Goal: Task Accomplishment & Management: Use online tool/utility

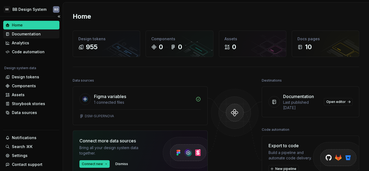
click at [25, 33] on div "Documentation" at bounding box center [26, 33] width 29 height 5
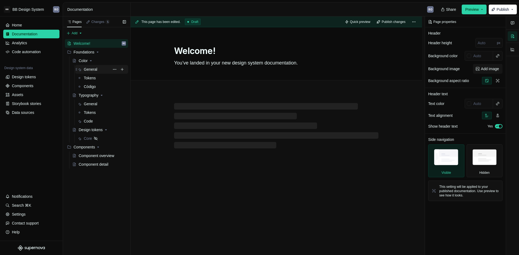
click at [89, 69] on div "General" at bounding box center [91, 69] width 14 height 5
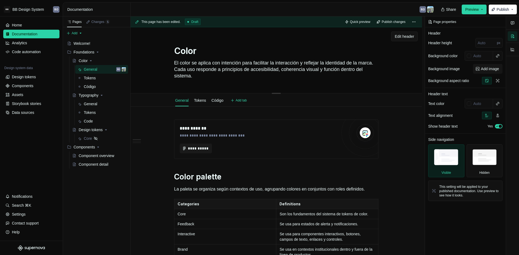
click at [227, 78] on textarea "El color se aplica con intención para facilitar la interacción y reflejar la id…" at bounding box center [275, 70] width 204 height 22
click at [237, 76] on textarea "El color se aplica con intención para facilitar la interacción y reflejar la id…" at bounding box center [275, 70] width 204 height 22
click at [369, 35] on span "Edit header" at bounding box center [403, 36] width 19 height 5
click at [224, 74] on textarea "El color se aplica con intención para facilitar la interacción y reflejar la id…" at bounding box center [275, 70] width 204 height 22
click at [230, 76] on textarea "El color se aplica con intención para facilitar la interacción y reflejar la id…" at bounding box center [275, 70] width 204 height 22
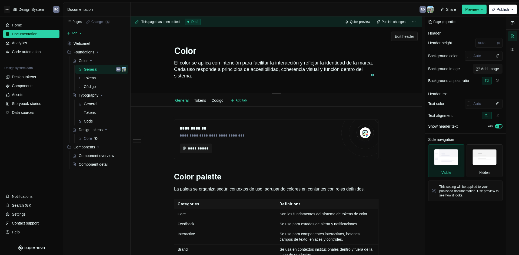
type textarea "*"
type textarea "El color se aplica con intención para facilitar la interacción y reflejar la id…"
type textarea "*"
type textarea "El color se aplica con intención para facilitar la interacción y reflejar la id…"
type textarea "*"
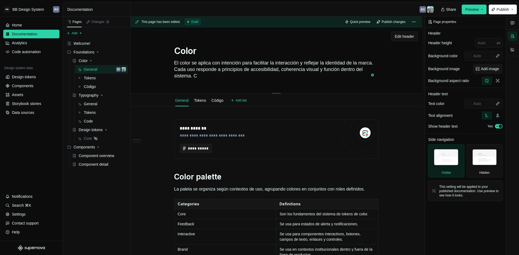
type textarea "El color se aplica con intención para facilitar la interacción y reflejar la id…"
type textarea "*"
type textarea "El color se aplica con intención para facilitar la interacción y reflejar la id…"
type textarea "*"
type textarea "El color se aplica con intención para facilitar la interacción y reflejar la id…"
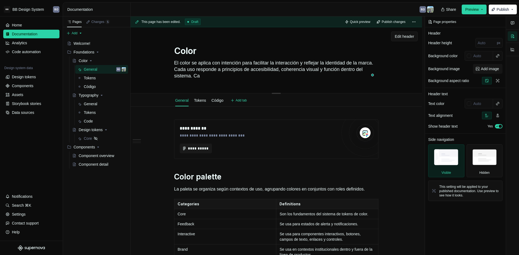
type textarea "*"
type textarea "El color se aplica con intención para facilitar la interacción y reflejar la id…"
type textarea "*"
type textarea "El color se aplica con intención para facilitar la interacción y reflejar la id…"
type textarea "*"
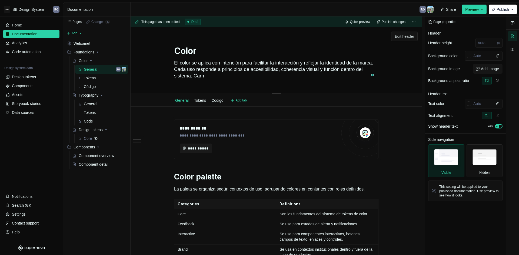
type textarea "El color se aplica con intención para facilitar la interacción y reflejar la id…"
type textarea "*"
type textarea "El color se aplica con intención para facilitar la interacción y reflejar la id…"
type textarea "*"
type textarea "El color se aplica con intención para facilitar la interacción y reflejar la id…"
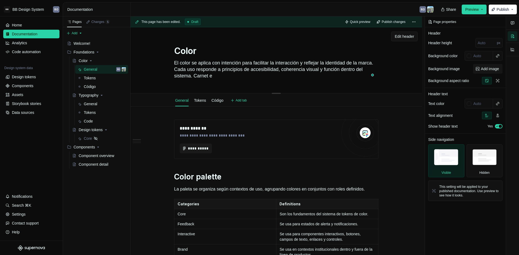
type textarea "*"
type textarea "El color se aplica con intención para facilitar la interacción y reflejar la id…"
type textarea "*"
type textarea "El color se aplica con intención para facilitar la interacción y reflejar la id…"
type textarea "*"
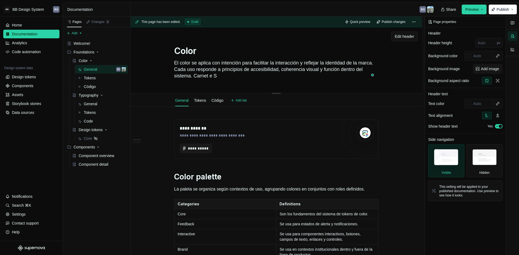
type textarea "El color se aplica con intención para facilitar la interacción y reflejar la id…"
type textarea "*"
type textarea "El color se aplica con intención para facilitar la interacción y reflejar la id…"
type textarea "*"
type textarea "El color se aplica con intención para facilitar la interacción y reflejar la id…"
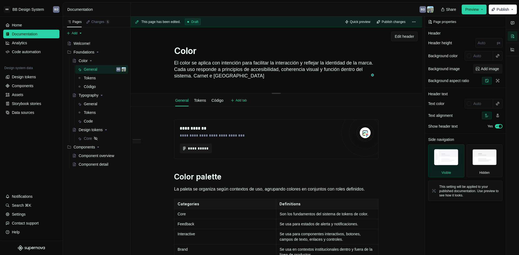
type textarea "*"
type textarea "El color se aplica con intención para facilitar la interacción y reflejar la id…"
type textarea "*"
type textarea "El color se aplica con intención para facilitar la interacción y reflejar la id…"
type textarea "*"
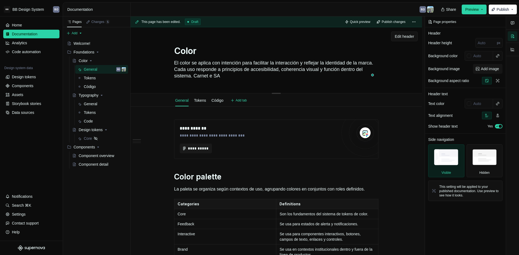
type textarea "El color se aplica con intención para facilitar la interacción y reflejar la id…"
type textarea "*"
type textarea "El color se aplica con intención para facilitar la interacción y reflejar la id…"
type textarea "*"
type textarea "El color se aplica con intención para facilitar la interacción y reflejar la id…"
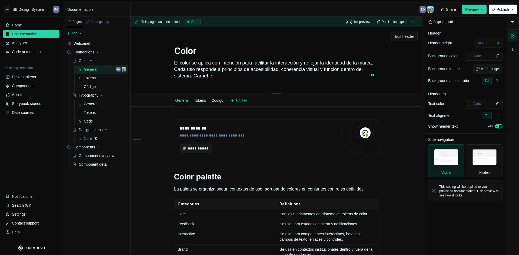
type textarea "*"
type textarea "El color se aplica con intención para facilitar la interacción y reflejar la id…"
type textarea "*"
type textarea "El color se aplica con intención para facilitar la interacción y reflejar la id…"
type textarea "*"
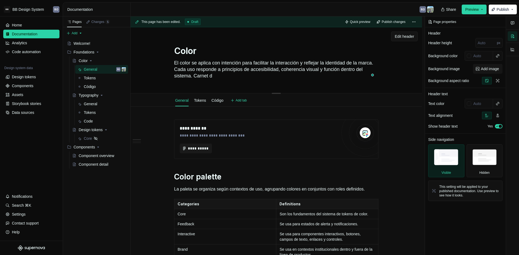
type textarea "El color se aplica con intención para facilitar la interacción y reflejar la id…"
type textarea "*"
type textarea "El color se aplica con intención para facilitar la interacción y reflejar la id…"
type textarea "*"
type textarea "El color se aplica con intención para facilitar la interacción y reflejar la id…"
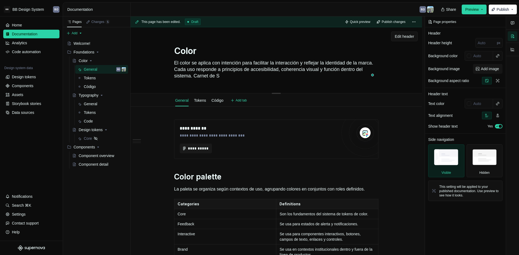
type textarea "*"
type textarea "El color se aplica con intención para facilitar la interacción y reflejar la id…"
type textarea "*"
type textarea "El color se aplica con intención para facilitar la interacción y reflejar la id…"
type textarea "*"
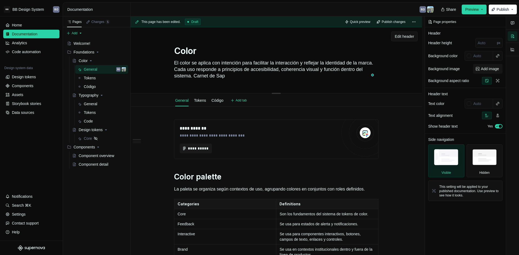
type textarea "El color se aplica con intención para facilitar la interacción y reflejar la id…"
type textarea "*"
type textarea "El color se aplica con intención para facilitar la interacción y reflejar la id…"
type textarea "*"
type textarea "El color se aplica con intención para facilitar la interacción y reflejar la id…"
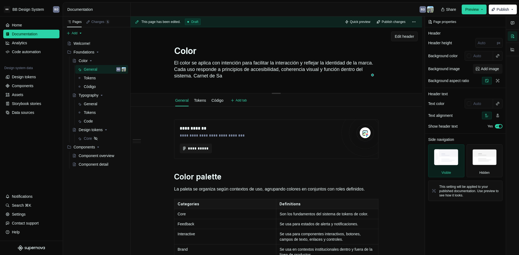
type textarea "*"
type textarea "El color se aplica con intención para facilitar la interacción y reflejar la id…"
type textarea "*"
type textarea "El color se aplica con intención para facilitar la interacción y reflejar la id…"
type textarea "*"
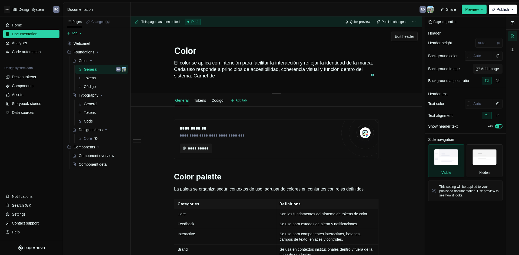
type textarea "El color se aplica con intención para facilitar la interacción y reflejar la id…"
type textarea "*"
type textarea "El color se aplica con intención para facilitar la interacción y reflejar la id…"
type textarea "*"
type textarea "El color se aplica con intención para facilitar la interacción y reflejar la id…"
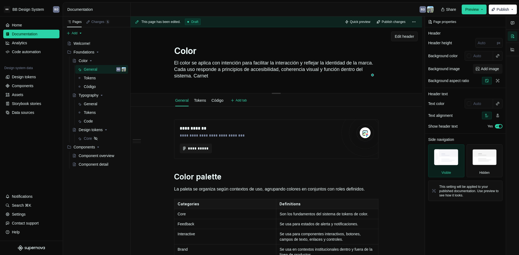
type textarea "*"
type textarea "El color se aplica con intención para facilitar la interacción y reflejar la id…"
type textarea "*"
type textarea "El color se aplica con intención para facilitar la interacción y reflejar la id…"
type textarea "*"
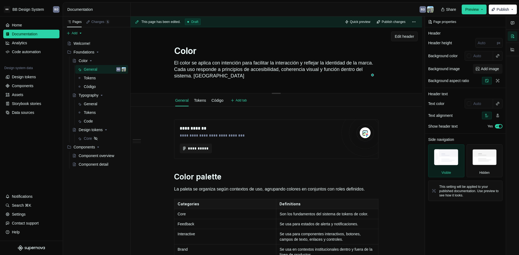
type textarea "El color se aplica con intención para facilitar la interacción y reflejar la id…"
type textarea "*"
type textarea "El color se aplica con intención para facilitar la interacción y reflejar la id…"
type textarea "*"
type textarea "El color se aplica con intención para facilitar la interacción y reflejar la id…"
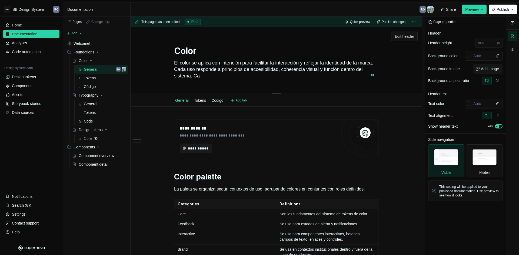
type textarea "*"
type textarea "El color se aplica con intención para facilitar la interacción y reflejar la id…"
type textarea "*"
type textarea "El color se aplica con intención para facilitar la interacción y reflejar la id…"
type textarea "*"
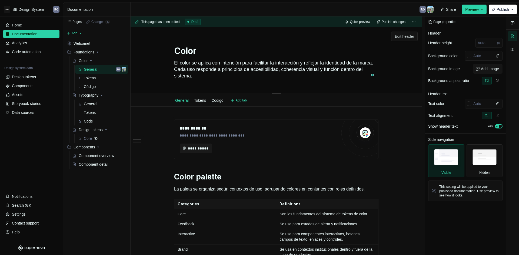
type textarea "El color se aplica con intención para facilitar la interacción y reflejar la id…"
click at [369, 83] on div "Color El color se aplica con intención para facilitar la interacción y reflejar…" at bounding box center [275, 60] width 291 height 66
click at [28, 103] on div "Storybook stories" at bounding box center [26, 103] width 29 height 5
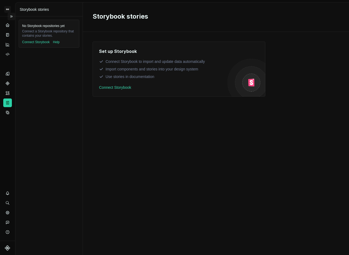
click at [13, 15] on button "Expand sidebar" at bounding box center [12, 17] width 8 height 8
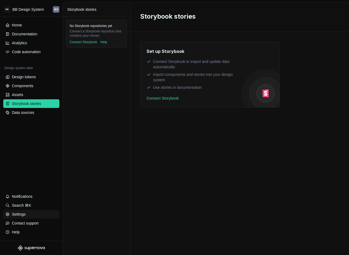
click at [25, 171] on div "Settings" at bounding box center [19, 214] width 14 height 5
click at [28, 113] on div "Data sources" at bounding box center [23, 112] width 22 height 5
click at [30, 52] on div "Code automation" at bounding box center [26, 51] width 29 height 5
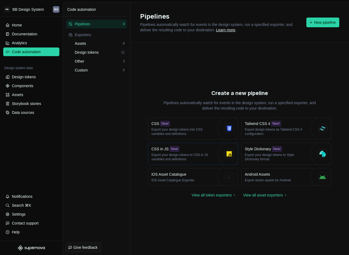
click at [200, 150] on div "CSS in JS New! Export your design tokens to CSS in JS variables and definitions." at bounding box center [183, 153] width 63 height 15
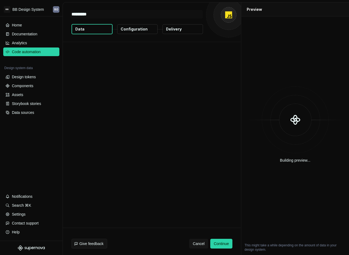
type textarea "*"
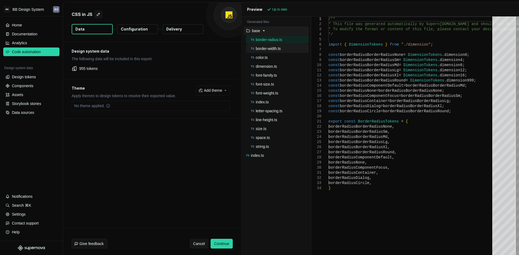
click at [265, 46] on p "border-width.ts" at bounding box center [267, 48] width 25 height 4
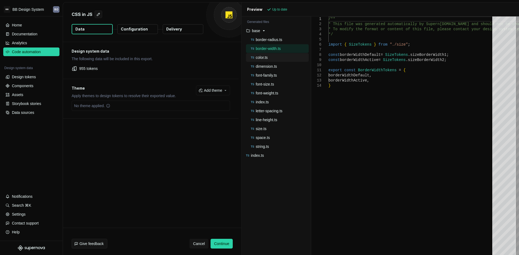
click at [258, 59] on p "color.ts" at bounding box center [261, 57] width 12 height 4
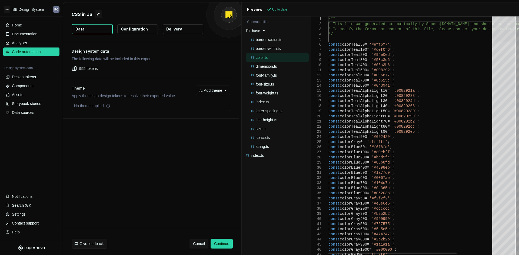
click at [369, 16] on div at bounding box center [503, 28] width 23 height 25
click at [265, 76] on p "font-family.ts" at bounding box center [265, 75] width 21 height 4
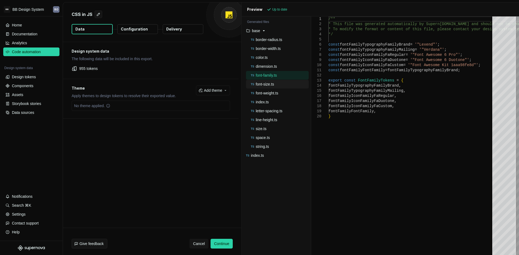
click at [271, 85] on p "font-size.ts" at bounding box center [264, 84] width 18 height 4
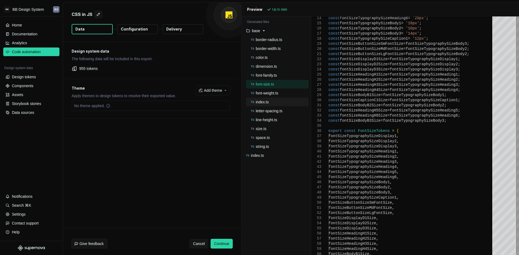
click at [265, 100] on div "index.ts" at bounding box center [279, 101] width 59 height 5
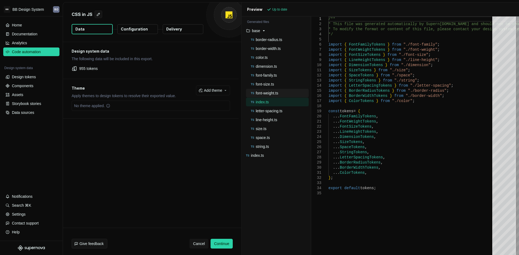
click at [279, 95] on div "font-weight.ts" at bounding box center [279, 92] width 59 height 5
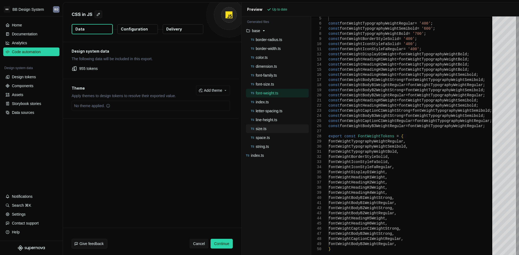
click at [266, 130] on p "size.ts" at bounding box center [260, 129] width 11 height 4
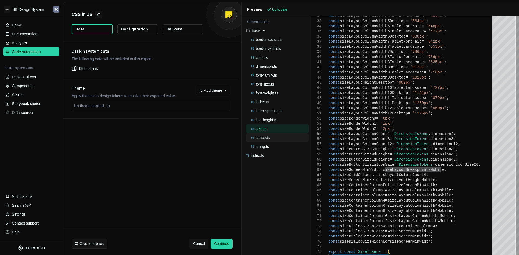
click at [266, 135] on div "space.ts" at bounding box center [279, 137] width 59 height 5
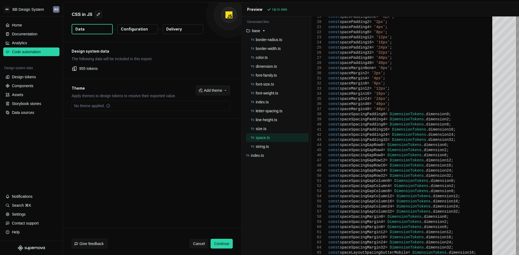
click at [210, 90] on span "Add theme" at bounding box center [213, 90] width 18 height 5
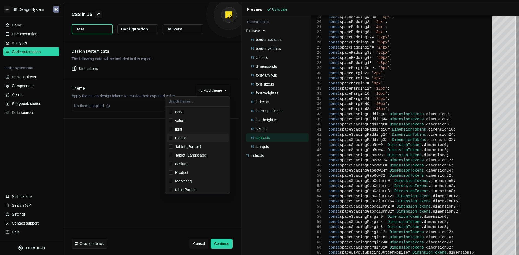
click at [123, 152] on html "BB BB Design System RO Home Documentation Analytics Code automation Design syst…" at bounding box center [259, 127] width 519 height 255
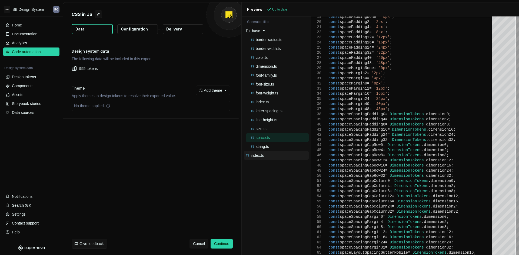
click at [259, 157] on p "index.ts" at bounding box center [257, 155] width 13 height 4
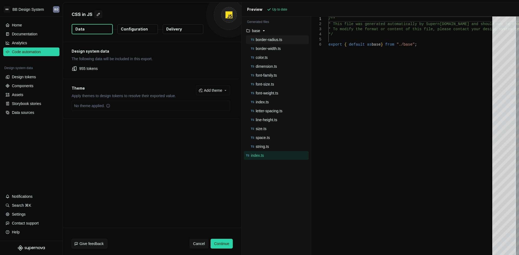
click at [269, 42] on button "border-radius.ts" at bounding box center [277, 40] width 63 height 6
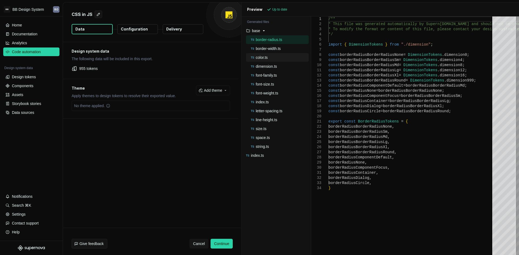
click at [264, 59] on p "color.ts" at bounding box center [261, 57] width 12 height 4
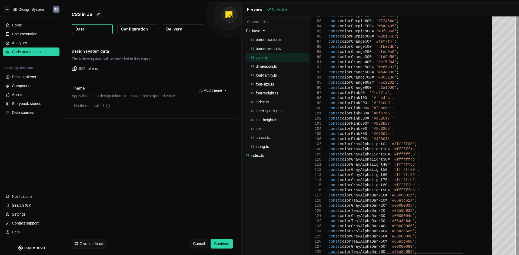
type textarea "**********"
type textarea "*"
type textarea "**********"
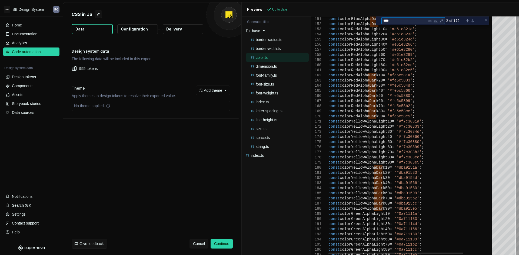
type textarea "****"
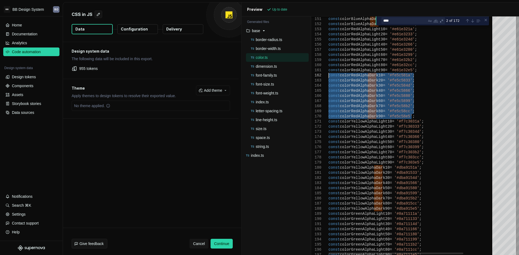
drag, startPoint x: 417, startPoint y: 114, endPoint x: 307, endPoint y: 75, distance: 116.6
click at [216, 108] on div "No theme applied." at bounding box center [151, 106] width 158 height 10
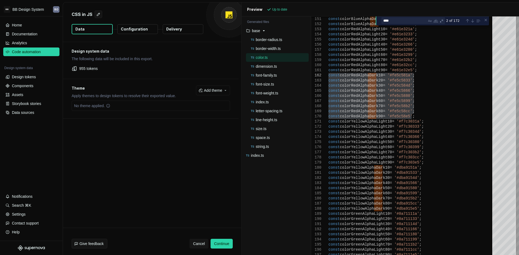
drag, startPoint x: 221, startPoint y: 92, endPoint x: 229, endPoint y: 92, distance: 8.1
click at [221, 92] on span "Add theme" at bounding box center [213, 90] width 18 height 5
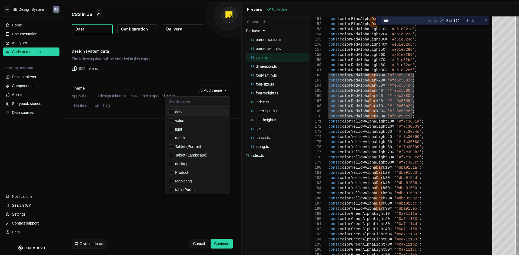
click at [170, 112] on div "Suggestions" at bounding box center [171, 112] width 4 height 4
click at [136, 131] on html "BB BB Design System RO Home Documentation Analytics Code automation Design syst…" at bounding box center [259, 127] width 519 height 255
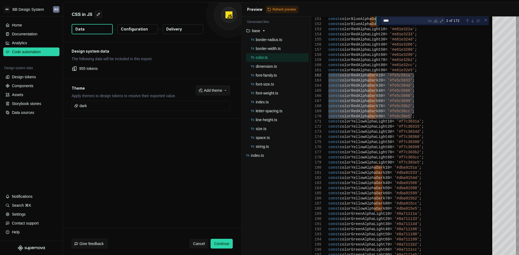
click at [212, 91] on span "Add theme" at bounding box center [213, 90] width 18 height 5
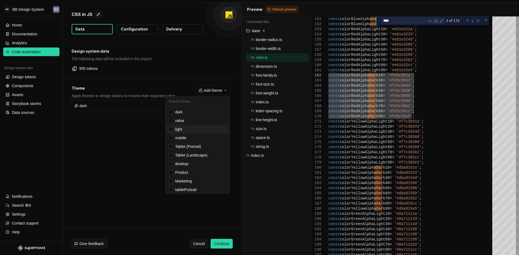
click at [172, 129] on div "Suggestions" at bounding box center [171, 129] width 4 height 4
click at [141, 140] on html "BB BB Design System RO Home Documentation Analytics Code automation Design syst…" at bounding box center [259, 127] width 519 height 255
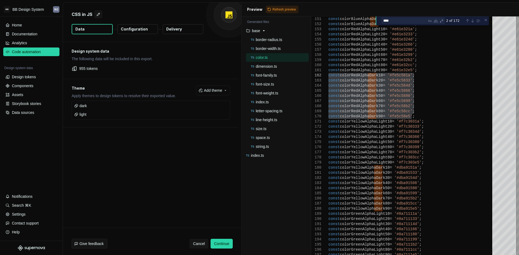
click at [257, 7] on div "Preview" at bounding box center [254, 9] width 15 height 5
click at [283, 8] on span "Refresh preview" at bounding box center [283, 9] width 23 height 4
click at [259, 31] on p "base" at bounding box center [256, 31] width 8 height 4
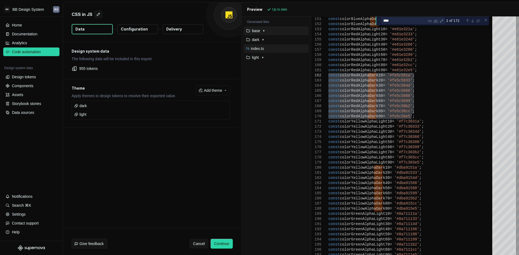
click at [257, 50] on p "index.ts" at bounding box center [257, 48] width 13 height 4
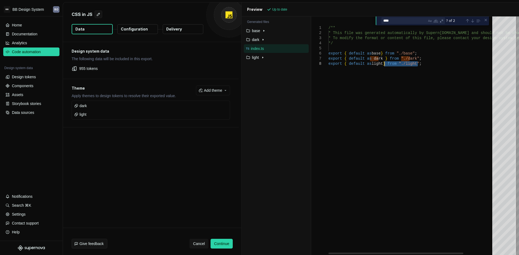
scroll to position [0, 89]
drag, startPoint x: 425, startPoint y: 66, endPoint x: 298, endPoint y: 58, distance: 127.5
click at [328, 58] on div "/** * This file was generated automatically by Supern [DOMAIN_NAME] and should …" at bounding box center [429, 135] width 203 height 239
click at [366, 100] on div "/** * This file was generated automatically by Supern [DOMAIN_NAME] and should …" at bounding box center [429, 135] width 203 height 239
click at [259, 57] on p "light" at bounding box center [255, 57] width 7 height 4
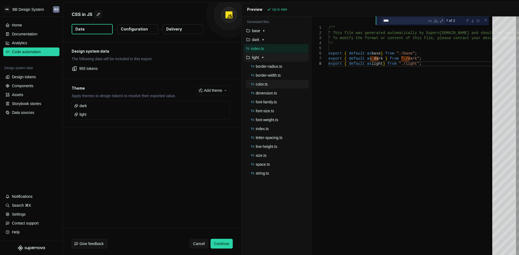
click at [261, 82] on div "color.ts" at bounding box center [279, 84] width 59 height 5
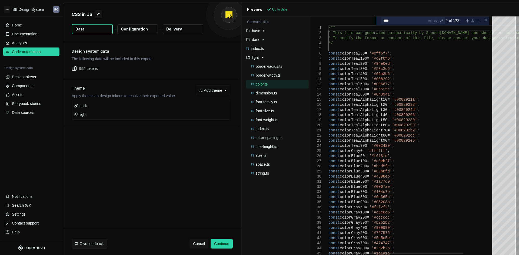
type textarea "**********"
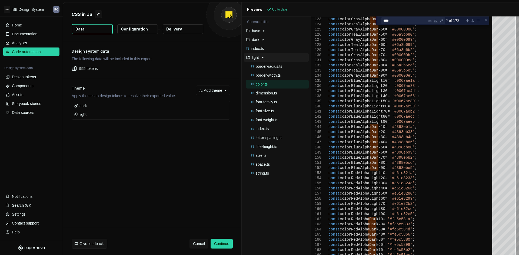
click at [264, 57] on icon "button" at bounding box center [262, 57] width 4 height 4
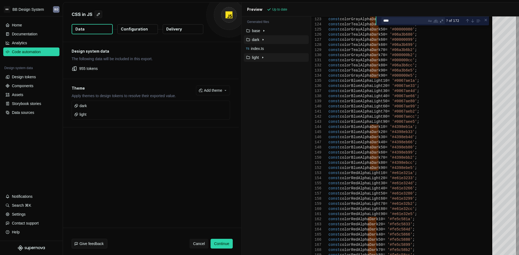
click at [257, 39] on p "dark" at bounding box center [255, 40] width 7 height 4
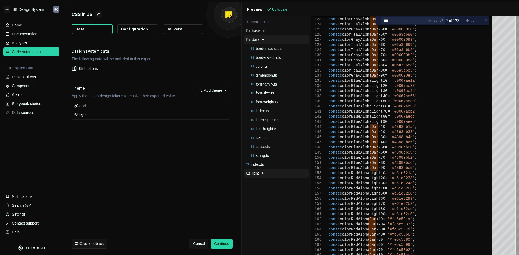
click at [257, 39] on p "dark" at bounding box center [255, 40] width 7 height 4
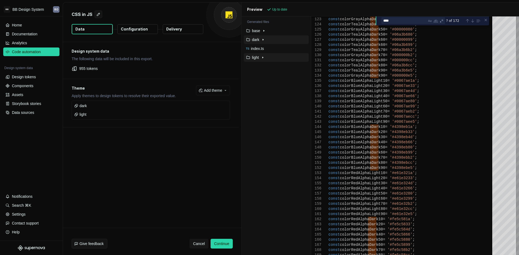
click at [135, 30] on p "Configuration" at bounding box center [134, 28] width 27 height 5
click at [20, 25] on div "Home" at bounding box center [17, 24] width 10 height 5
click at [24, 76] on div "Design tokens" at bounding box center [24, 76] width 24 height 5
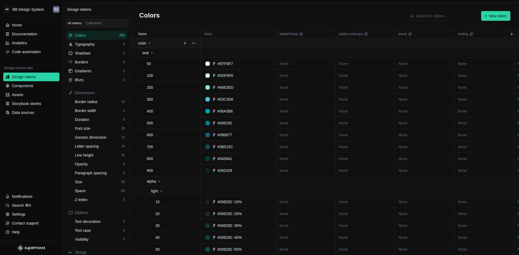
click at [149, 42] on icon at bounding box center [149, 43] width 4 height 4
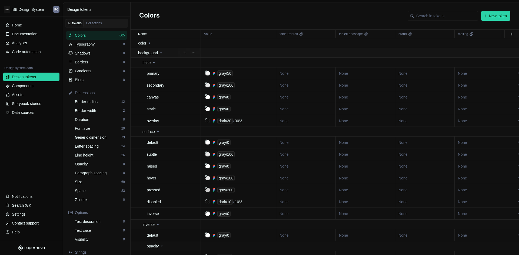
click at [146, 52] on p "background" at bounding box center [148, 52] width 20 height 5
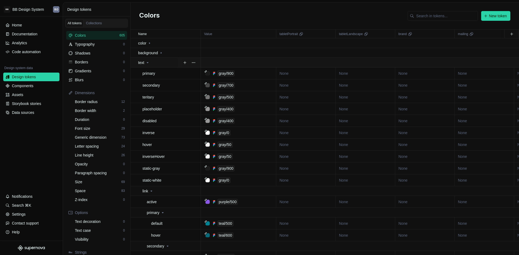
click at [141, 60] on p "text" at bounding box center [141, 62] width 6 height 5
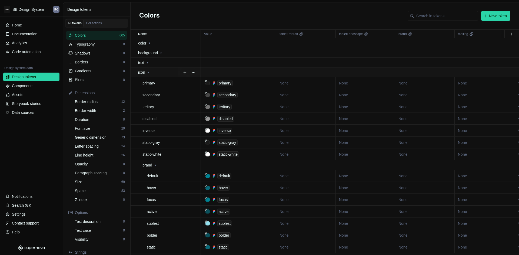
click at [142, 70] on p "icon" at bounding box center [141, 72] width 7 height 5
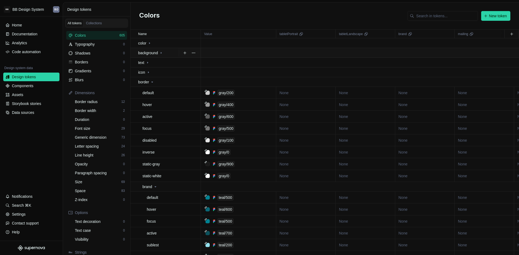
click at [143, 53] on p "background" at bounding box center [148, 52] width 20 height 5
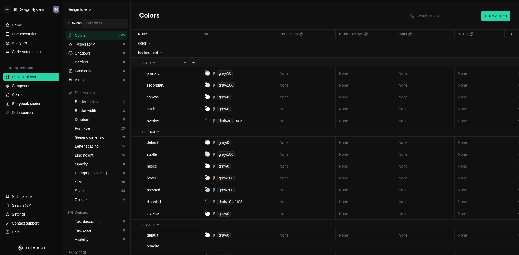
click at [146, 61] on p "base" at bounding box center [146, 62] width 8 height 5
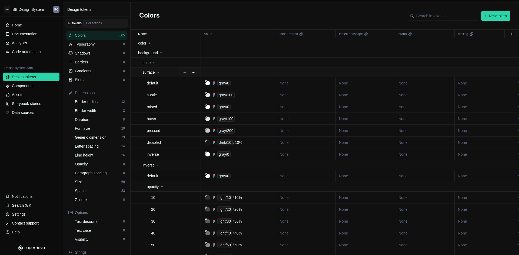
click at [143, 70] on p "surface" at bounding box center [148, 72] width 12 height 5
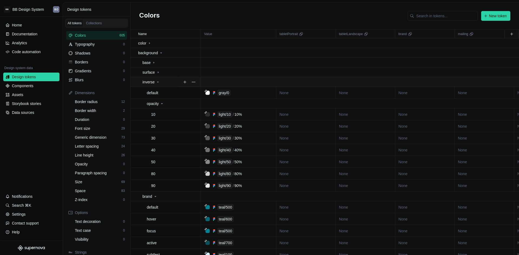
click at [146, 80] on p "inverse" at bounding box center [148, 81] width 12 height 5
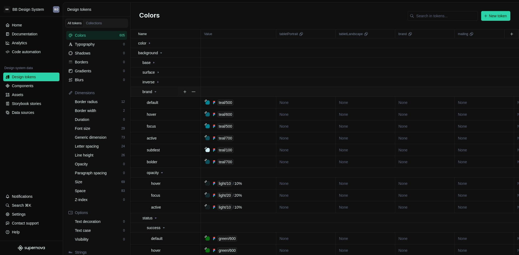
click at [143, 90] on p "brand" at bounding box center [147, 91] width 10 height 5
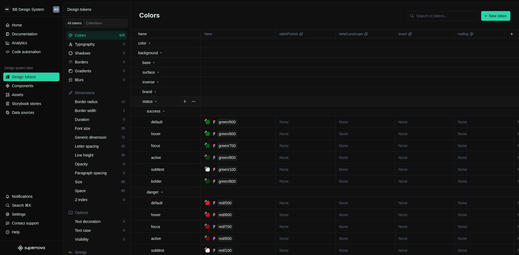
click at [146, 101] on p "status" at bounding box center [147, 101] width 10 height 5
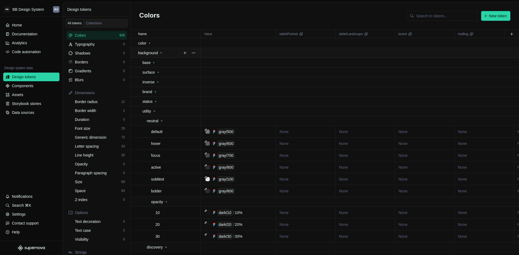
click at [152, 53] on p "background" at bounding box center [148, 52] width 20 height 5
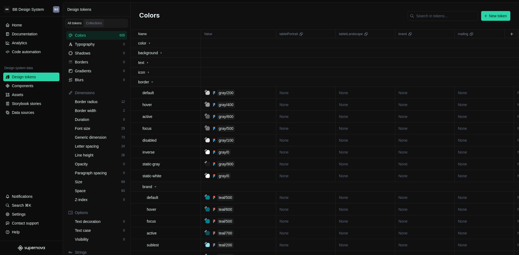
drag, startPoint x: 92, startPoint y: 24, endPoint x: 95, endPoint y: 25, distance: 3.1
click at [92, 24] on div "Collections" at bounding box center [94, 23] width 16 height 4
